Goal: Information Seeking & Learning: Learn about a topic

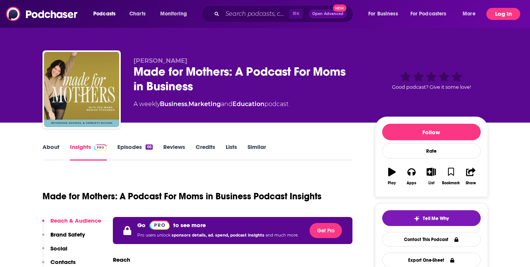
click at [504, 13] on button "Log In" at bounding box center [504, 14] width 34 height 12
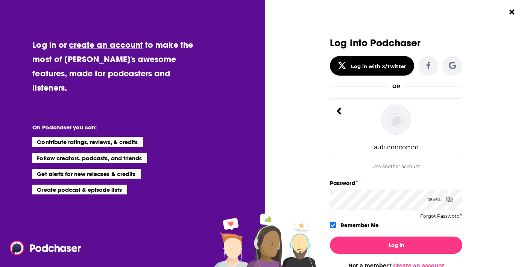
click at [343, 108] on div "autumncomm" at bounding box center [396, 127] width 132 height 59
click at [336, 111] on div "autumncomm" at bounding box center [396, 127] width 132 height 59
click at [389, 136] on div "autumncomm" at bounding box center [396, 127] width 132 height 59
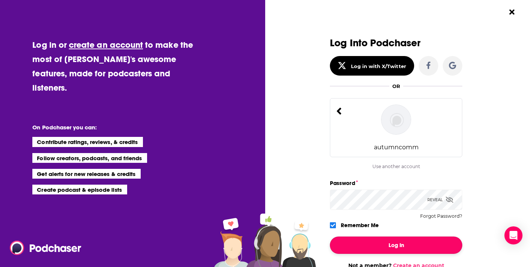
click at [384, 249] on button "Log In" at bounding box center [396, 245] width 132 height 17
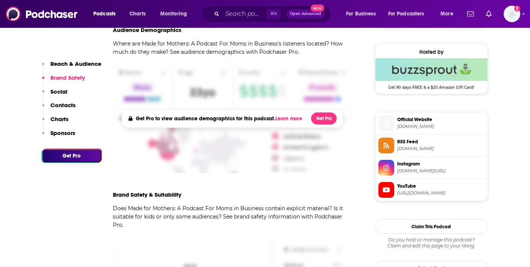
scroll to position [333, 0]
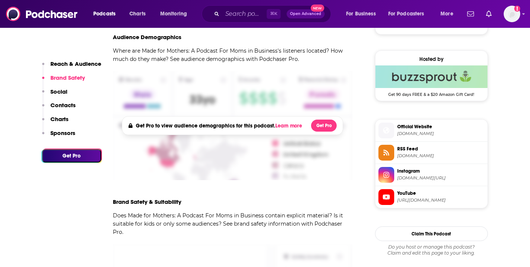
click at [417, 178] on span "[DOMAIN_NAME][URL]" at bounding box center [440, 178] width 87 height 6
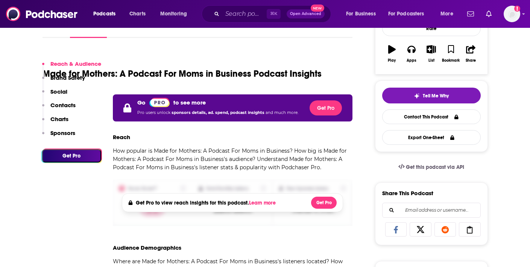
scroll to position [0, 0]
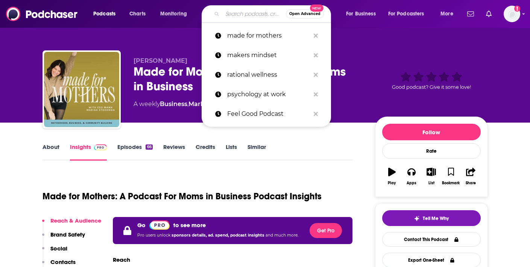
click at [234, 18] on input "Search podcasts, credits, & more..." at bounding box center [254, 14] width 64 height 12
click at [307, 14] on span "Open Advanced" at bounding box center [304, 14] width 31 height 4
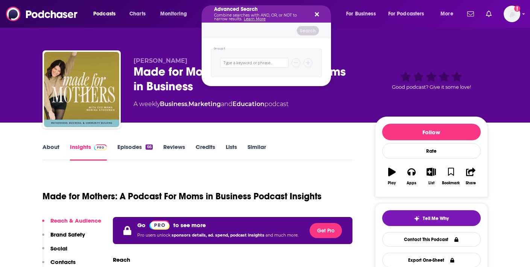
click at [317, 15] on icon "Search podcasts, credits, & more..." at bounding box center [317, 14] width 4 height 4
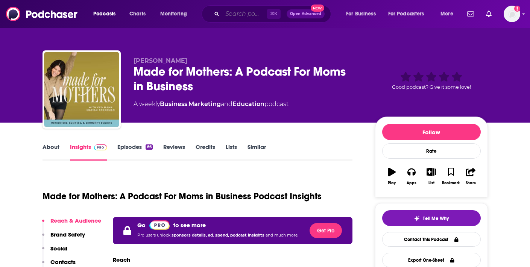
click at [244, 17] on input "Search podcasts, credits, & more..." at bounding box center [244, 14] width 44 height 12
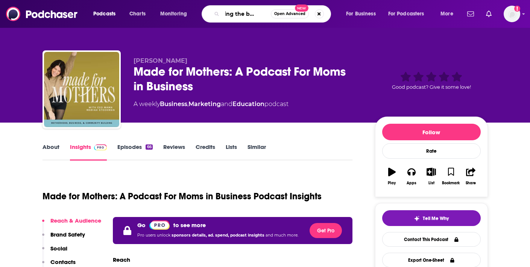
type input "driving the business"
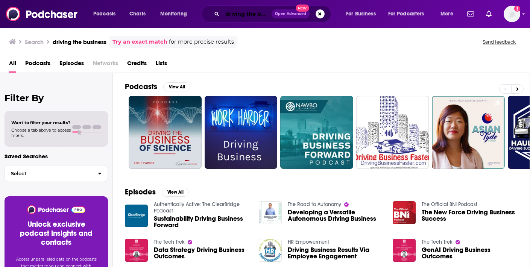
click at [259, 15] on input "driving the business" at bounding box center [246, 14] width 49 height 12
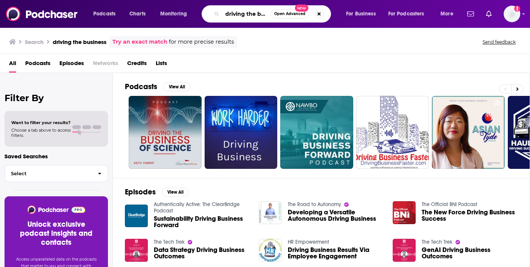
click at [268, 14] on input "driving the business" at bounding box center [246, 14] width 49 height 12
type input "driving the business beauty brands"
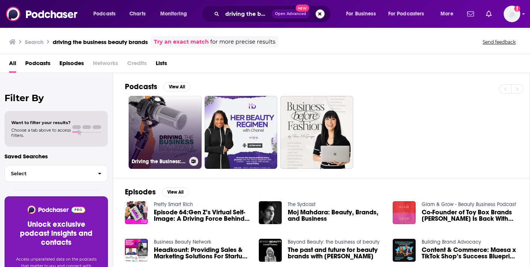
click at [178, 140] on link "Driving the Business: Beauty Brands & Entrepreneurship with [PERSON_NAME]" at bounding box center [165, 132] width 73 height 73
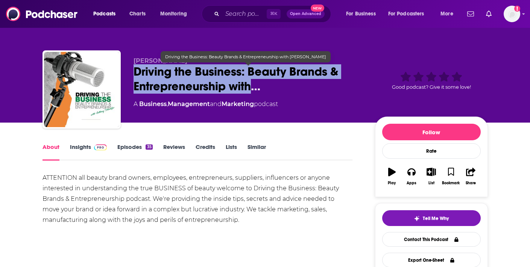
drag, startPoint x: 135, startPoint y: 70, endPoint x: 254, endPoint y: 86, distance: 119.6
click at [254, 86] on span "Driving the Business: Beauty Brands & Entrepreneurship with…" at bounding box center [249, 78] width 230 height 29
copy h1 "Driving the Business: Beauty Brands & Entrepreneurship with"
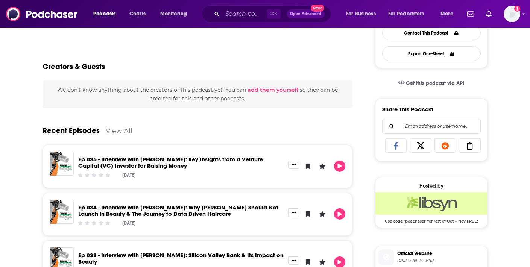
scroll to position [229, 0]
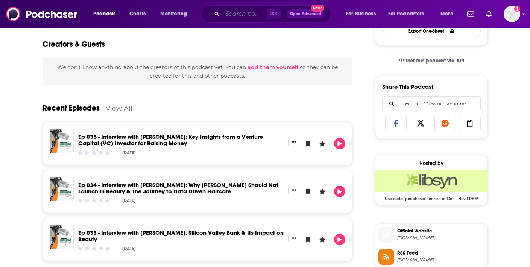
click at [239, 10] on input "Search podcasts, credits, & more..." at bounding box center [244, 14] width 44 height 12
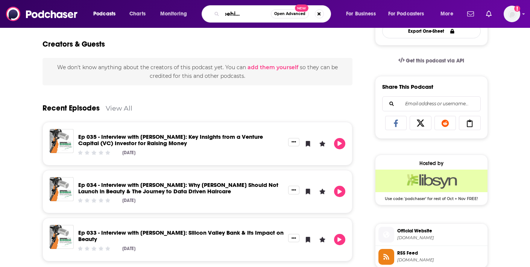
type input "beauty behind the brand"
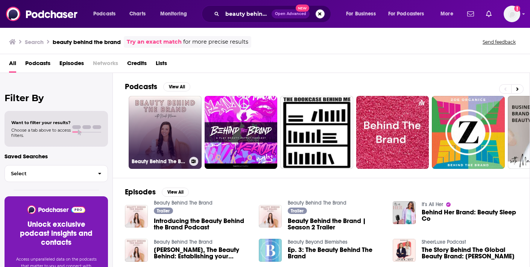
click at [167, 145] on link "Beauty Behind The Brand" at bounding box center [165, 132] width 73 height 73
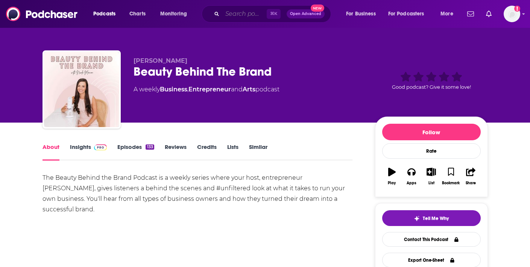
click at [229, 14] on input "Search podcasts, credits, & more..." at bounding box center [244, 14] width 44 height 12
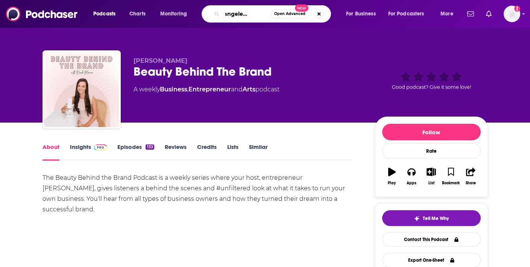
type input "gloss angeles podcast"
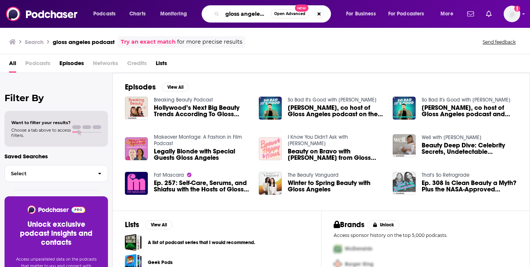
click at [249, 16] on input "gloss angeles podcast" at bounding box center [246, 14] width 49 height 12
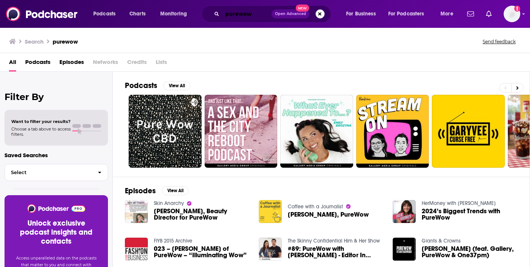
click at [257, 15] on input "purewow" at bounding box center [246, 14] width 49 height 12
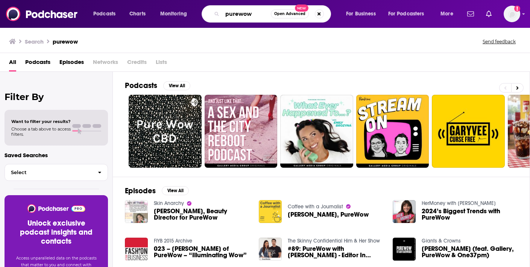
drag, startPoint x: 257, startPoint y: 15, endPoint x: 221, endPoint y: 12, distance: 36.3
click at [221, 12] on div "purewow Open Advanced New" at bounding box center [266, 13] width 129 height 17
type input "the wellness process"
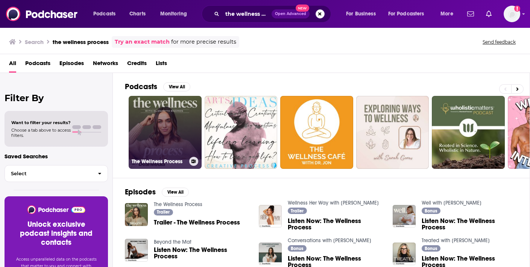
click at [154, 127] on link "The Wellness Process" at bounding box center [165, 132] width 73 height 73
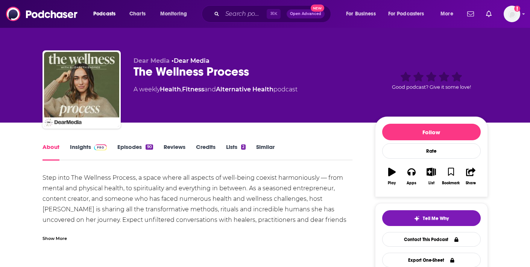
click at [247, 21] on div "⌘ K Open Advanced New" at bounding box center [266, 13] width 129 height 17
click at [243, 17] on input "Search podcasts, credits, & more..." at bounding box center [244, 14] width 44 height 12
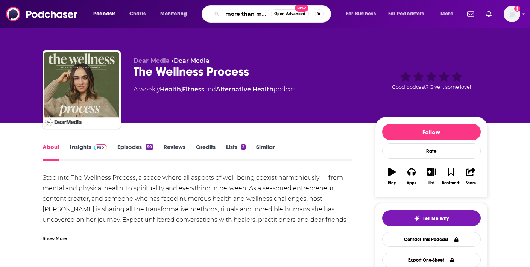
scroll to position [0, 6]
type input "more than moms"
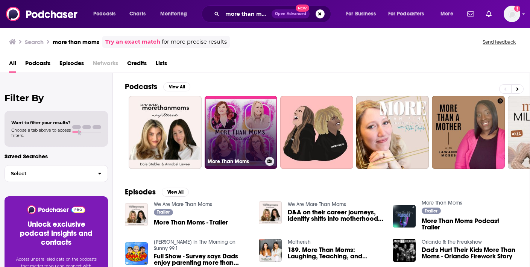
click at [245, 141] on link "More Than Moms" at bounding box center [241, 132] width 73 height 73
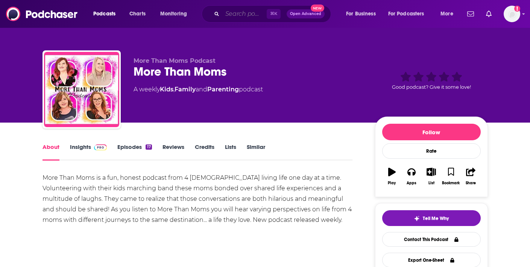
click at [232, 9] on input "Search podcasts, credits, & more..." at bounding box center [244, 14] width 44 height 12
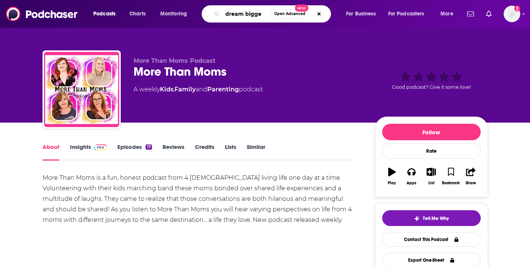
type input "dream bigger"
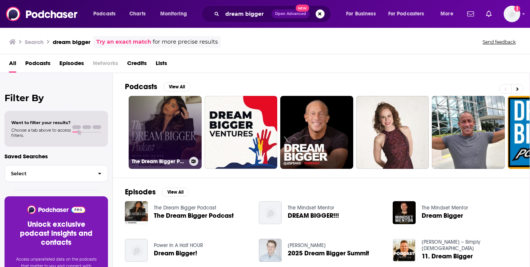
click at [182, 113] on link "The Dream Bigger Podcast" at bounding box center [165, 132] width 73 height 73
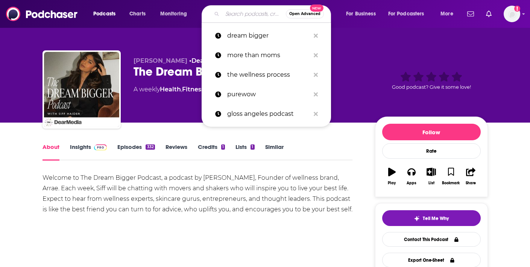
click at [235, 13] on input "Search podcasts, credits, & more..." at bounding box center [254, 14] width 64 height 12
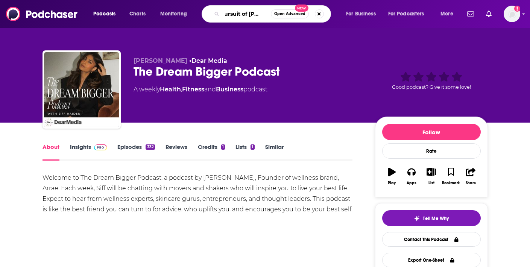
scroll to position [0, 8]
type input "pursuit of wellness"
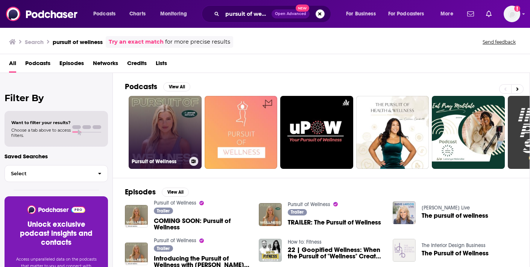
click at [153, 119] on link "Pursuit of Wellness" at bounding box center [165, 132] width 73 height 73
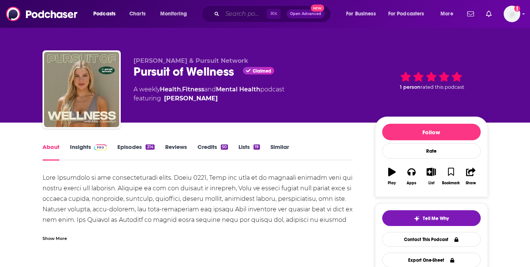
click at [240, 15] on input "Search podcasts, credits, & more..." at bounding box center [244, 14] width 44 height 12
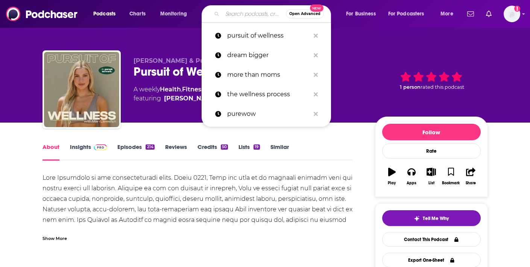
click at [79, 150] on link "Insights" at bounding box center [88, 151] width 37 height 17
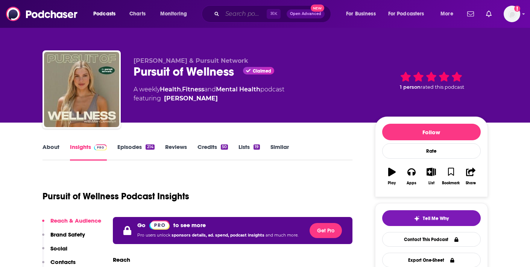
click at [240, 12] on input "Search podcasts, credits, & more..." at bounding box center [244, 14] width 44 height 12
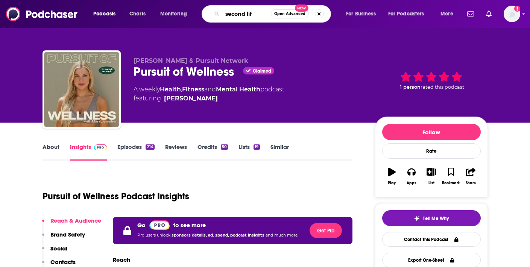
type input "second life"
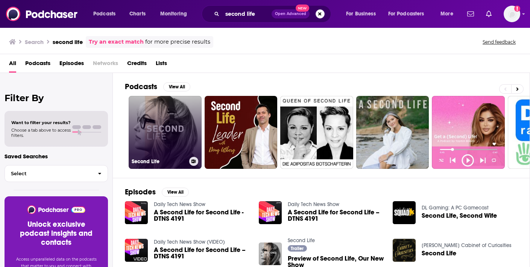
click at [155, 144] on link "Second Life" at bounding box center [165, 132] width 73 height 73
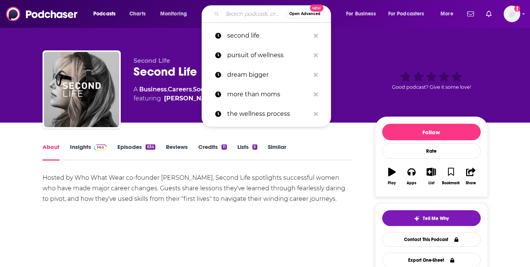
click at [238, 14] on input "Search podcasts, credits, & more..." at bounding box center [254, 14] width 64 height 12
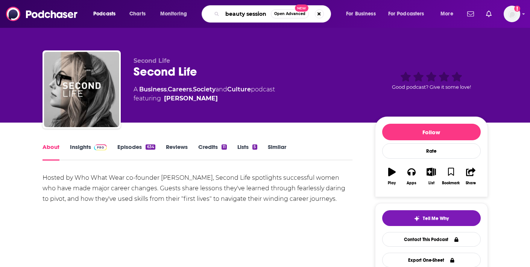
type input "beauty sessions"
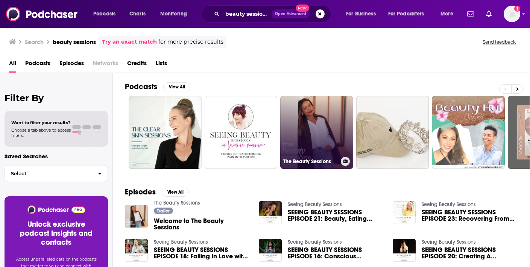
click at [320, 136] on link "The Beauty Sessions" at bounding box center [316, 132] width 73 height 73
